Goal: Find specific page/section: Find specific page/section

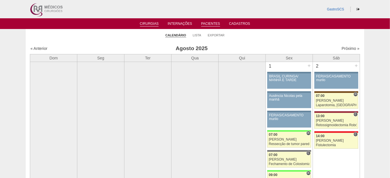
click at [209, 23] on link "Pacientes" at bounding box center [210, 24] width 19 height 5
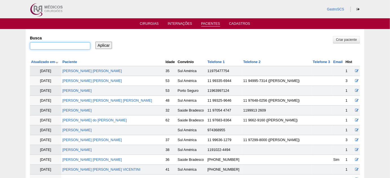
click at [85, 46] on input "Busca" at bounding box center [60, 45] width 60 height 7
paste input "[PERSON_NAME]"
type input "[PERSON_NAME]"
click at [103, 46] on input "Aplicar" at bounding box center [103, 45] width 17 height 7
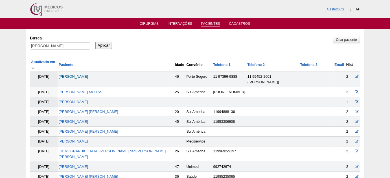
click at [88, 75] on link "[PERSON_NAME]" at bounding box center [73, 77] width 29 height 4
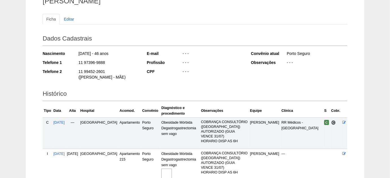
scroll to position [77, 0]
